Goal: Information Seeking & Learning: Learn about a topic

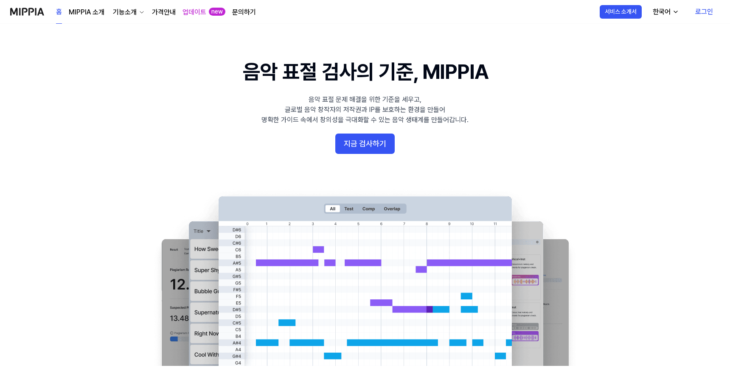
click at [164, 11] on link "가격안내" at bounding box center [164, 12] width 24 height 10
click at [162, 8] on link "가격안내" at bounding box center [164, 12] width 24 height 10
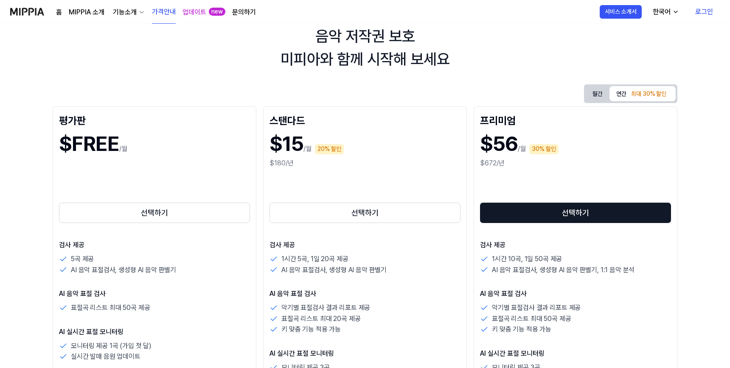
scroll to position [52, 0]
